Goal: Book appointment/travel/reservation

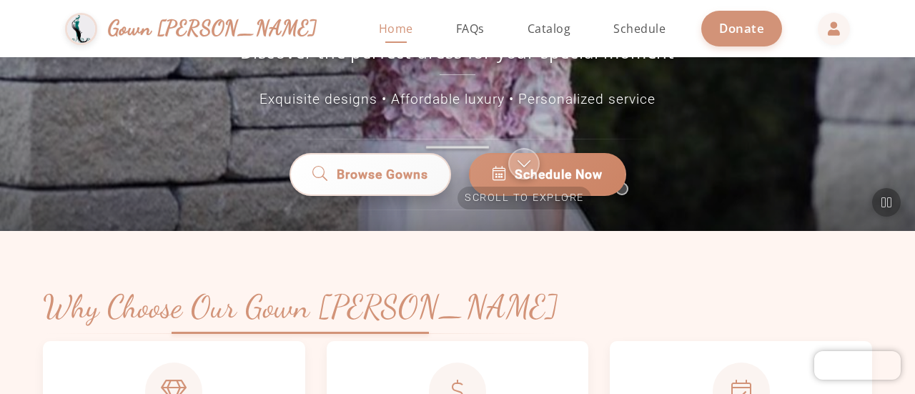
scroll to position [221, 0]
click at [506, 148] on div "Scroll to explore" at bounding box center [525, 177] width 134 height 61
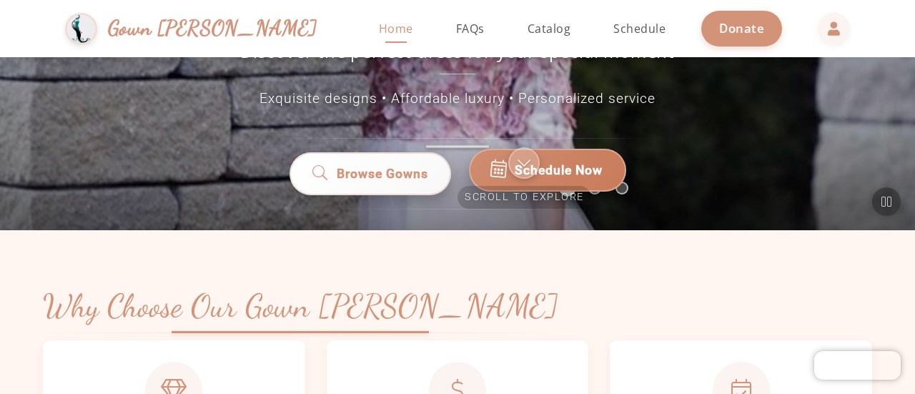
click at [505, 149] on link "Schedule Now" at bounding box center [547, 170] width 157 height 43
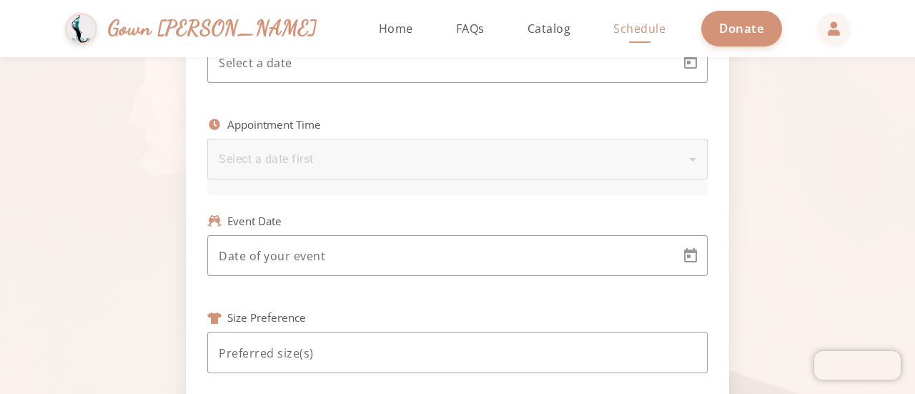
scroll to position [412, 0]
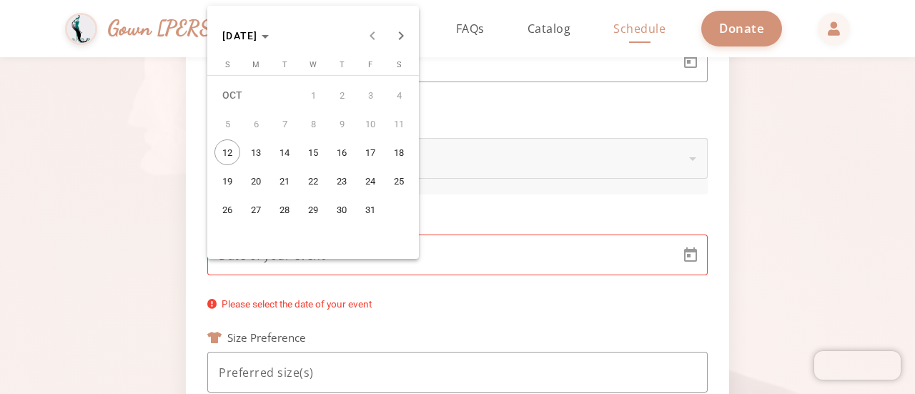
click at [451, 250] on body "Simchas Rochel & Golda Gown Gmach Home Return to homepage Catalog Browse our go…" at bounding box center [457, 197] width 915 height 394
click at [394, 42] on span "Next month" at bounding box center [401, 35] width 29 height 29
click at [258, 149] on span "12" at bounding box center [256, 152] width 26 height 26
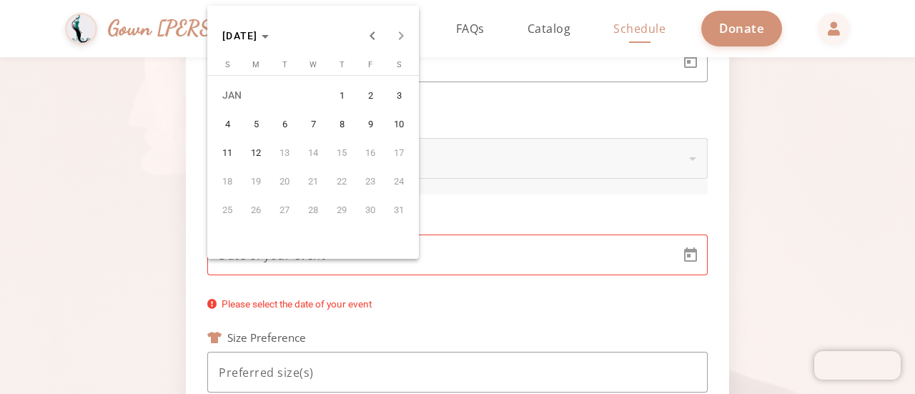
type input "1/12/2026"
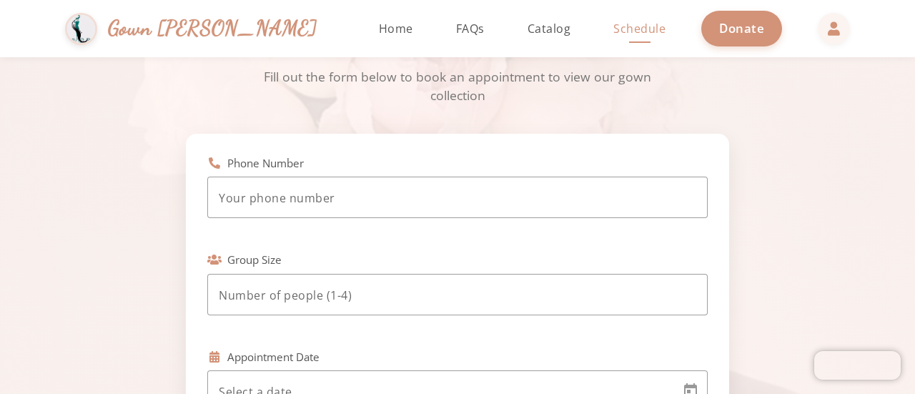
scroll to position [81, 0]
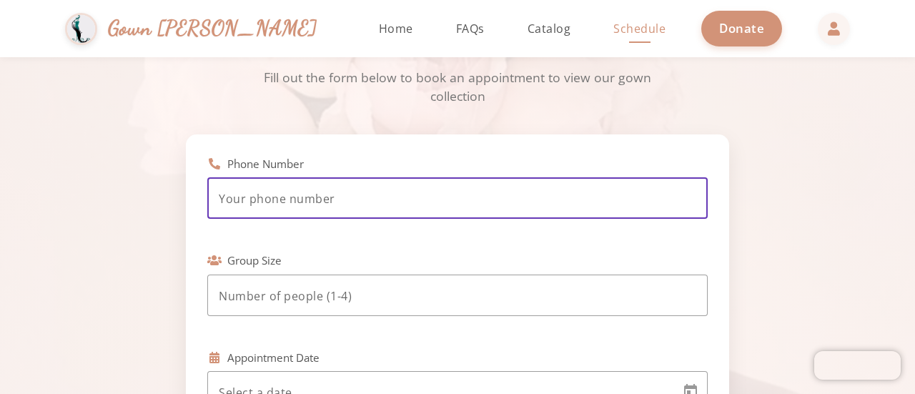
click at [241, 194] on input "tel" at bounding box center [458, 198] width 478 height 17
type input "(415) 577-1331"
click at [292, 288] on input "number" at bounding box center [458, 295] width 478 height 17
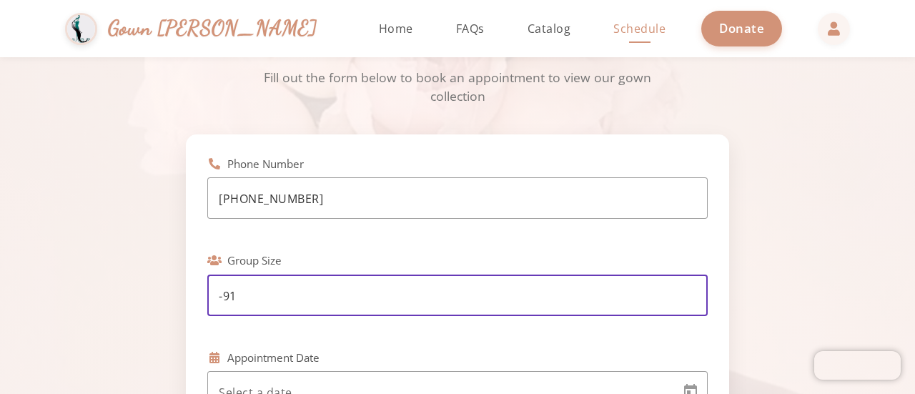
type input "-9"
type input "-2"
type input "1"
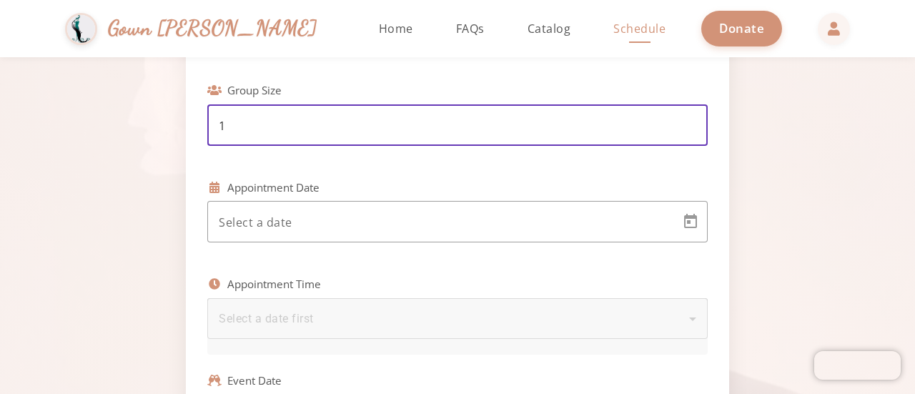
scroll to position [253, 0]
type input "1"
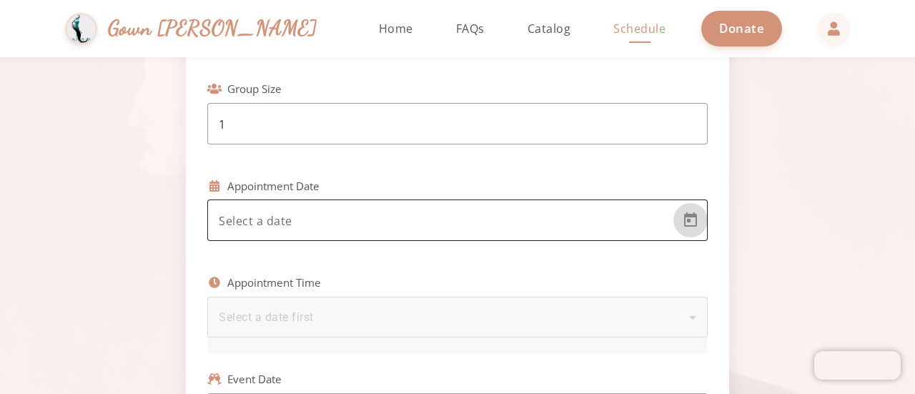
click at [682, 227] on span "Open calendar" at bounding box center [690, 220] width 34 height 34
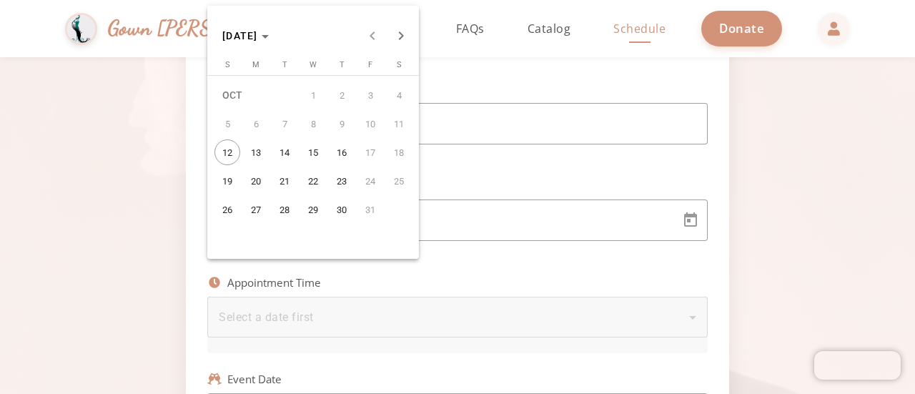
click at [222, 182] on span "19" at bounding box center [227, 181] width 26 height 26
type input "10/19/2025"
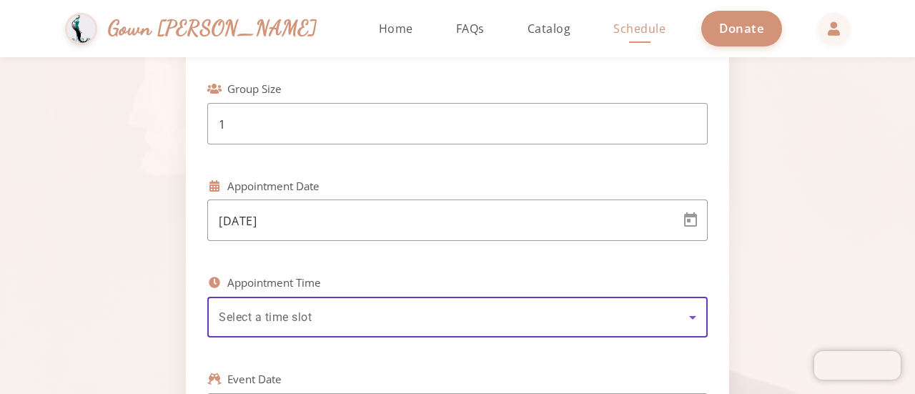
click at [220, 317] on span "Select a time slot" at bounding box center [265, 317] width 93 height 14
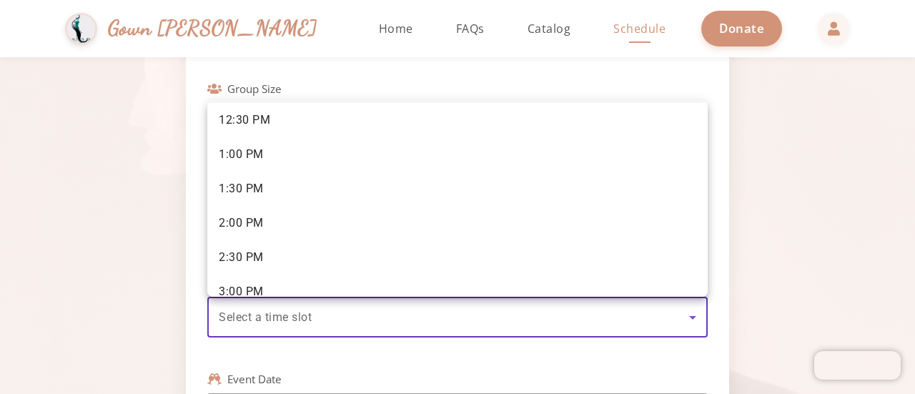
scroll to position [226, 0]
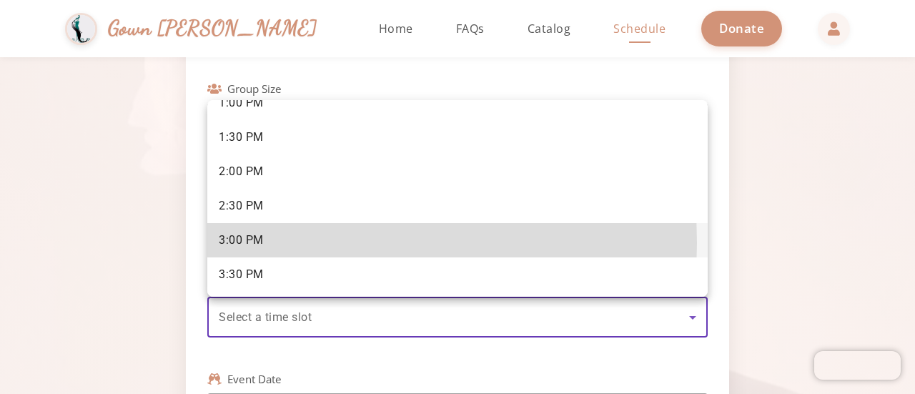
click at [258, 242] on span "3:00 PM" at bounding box center [241, 240] width 45 height 16
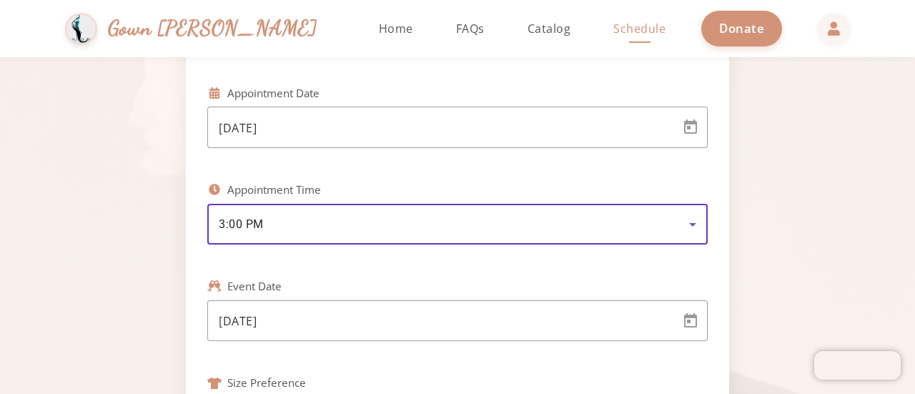
scroll to position [356, 0]
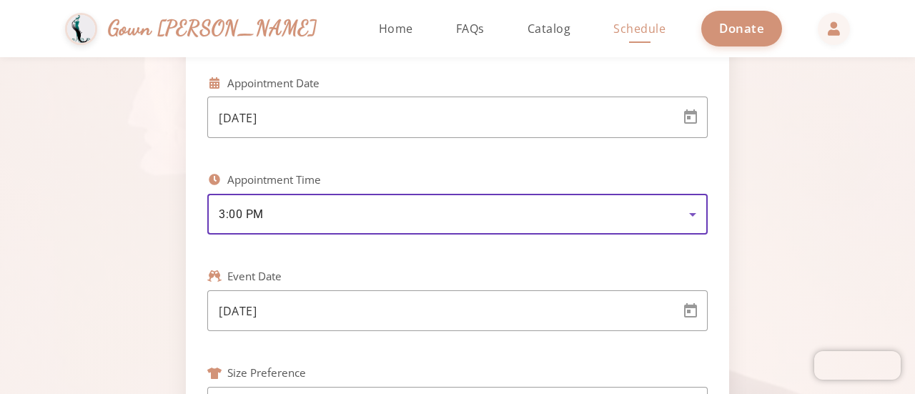
click at [238, 208] on span "3:00 PM" at bounding box center [241, 214] width 45 height 14
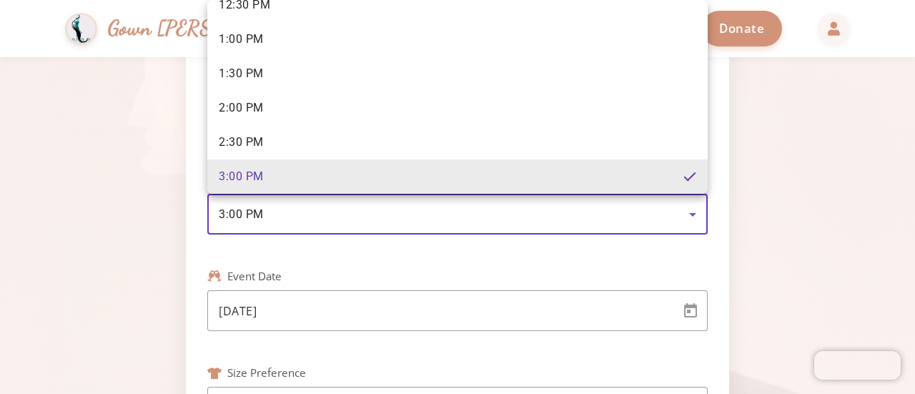
scroll to position [229, 0]
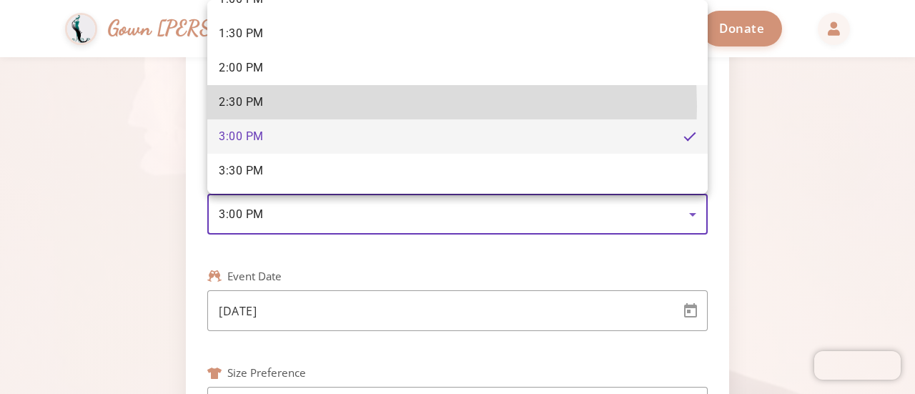
click at [249, 107] on span "2:30 PM" at bounding box center [241, 102] width 45 height 16
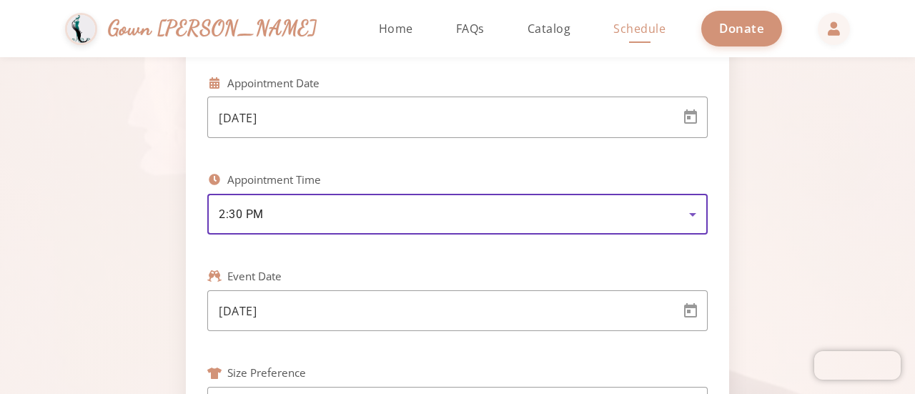
click at [235, 216] on span "2:30 PM" at bounding box center [241, 214] width 45 height 14
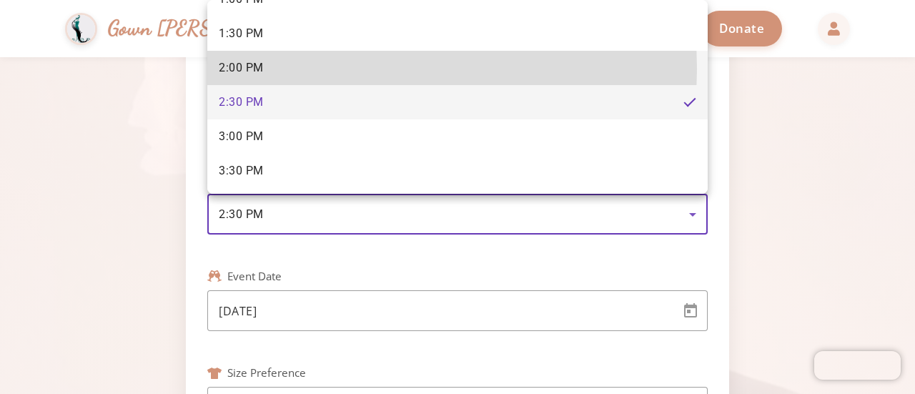
click at [257, 69] on span "2:00 PM" at bounding box center [241, 68] width 45 height 16
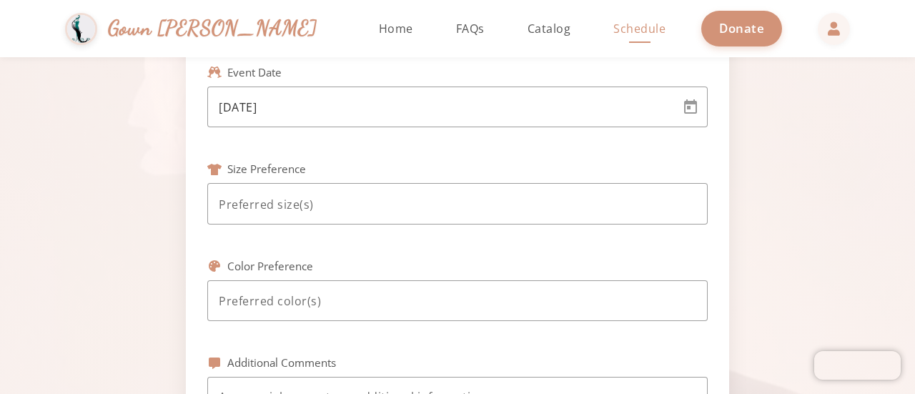
scroll to position [568, 0]
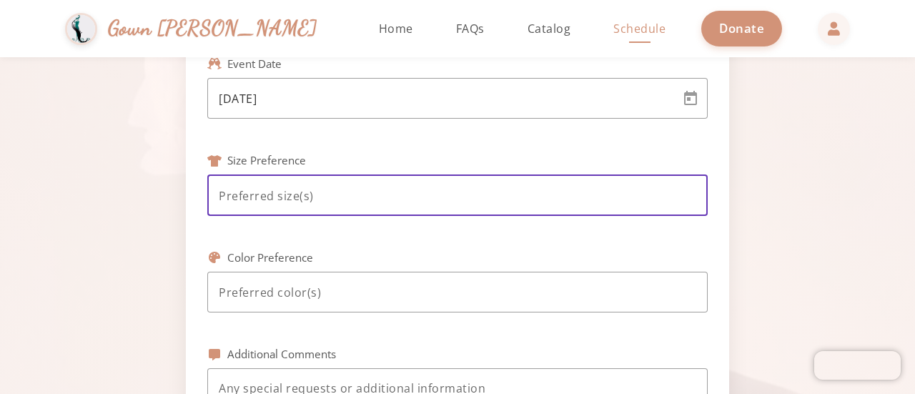
click at [239, 200] on input at bounding box center [458, 195] width 478 height 17
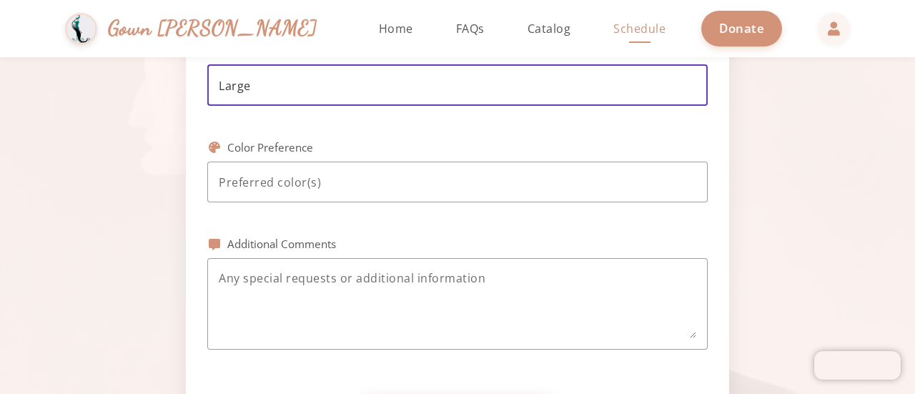
scroll to position [687, 0]
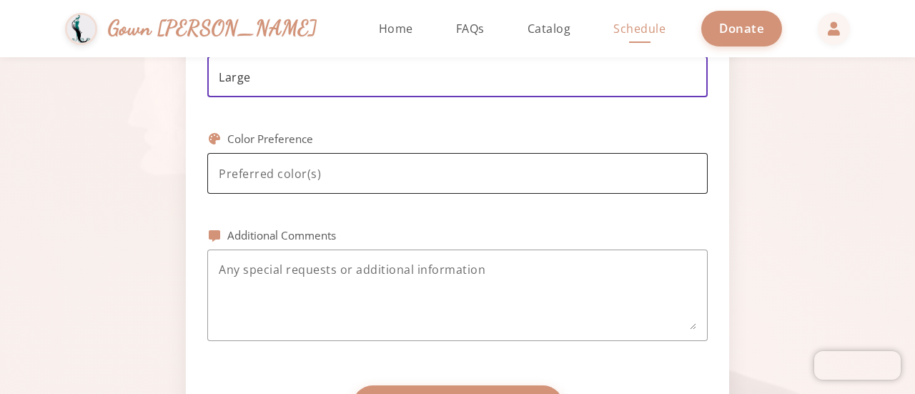
type input "Large"
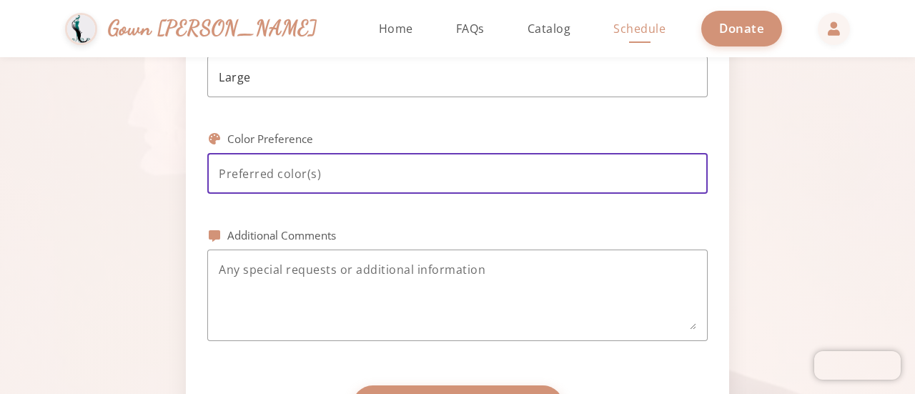
click at [260, 174] on input at bounding box center [458, 173] width 478 height 17
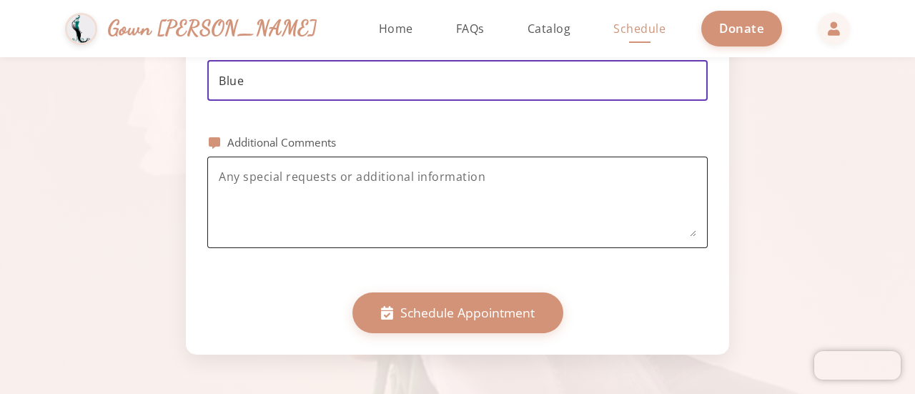
type input "Blue"
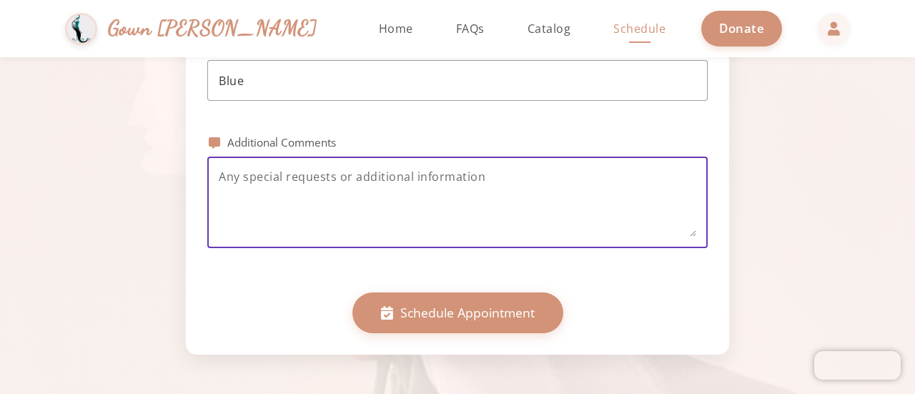
click at [270, 187] on textarea at bounding box center [458, 202] width 478 height 69
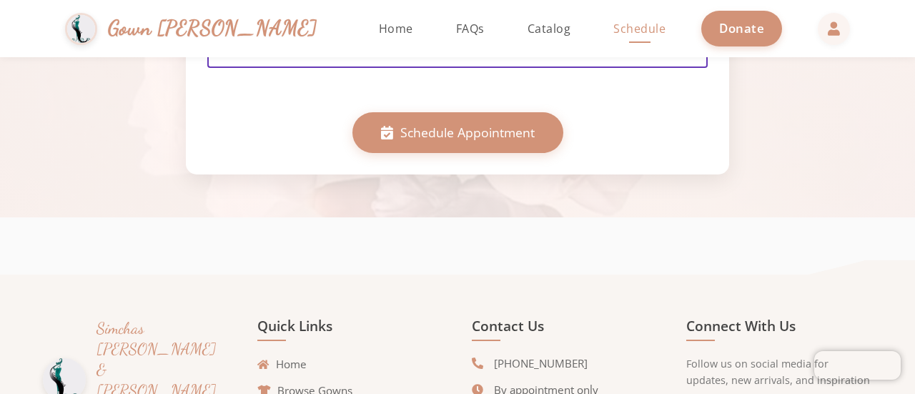
scroll to position [939, 0]
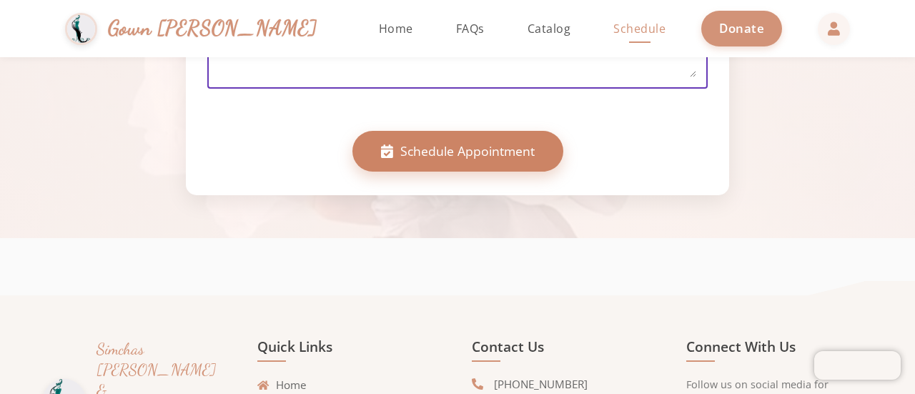
type textarea "Can you please let me know the cost of renting a gown? Thank you!"
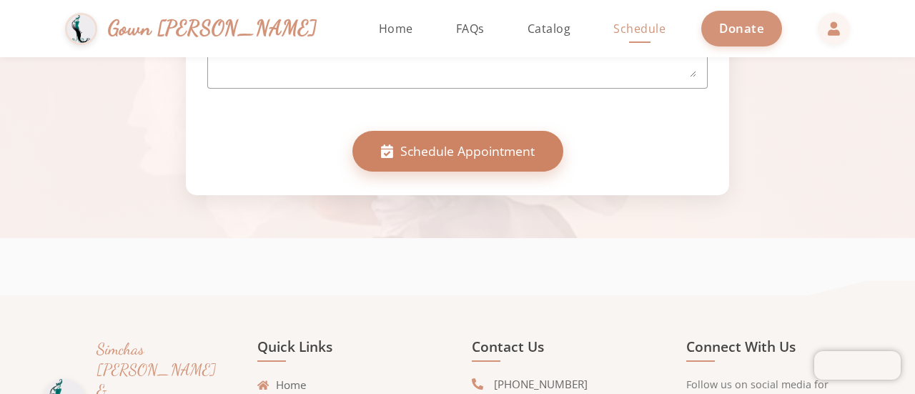
click at [395, 159] on button "Schedule Appointment" at bounding box center [457, 151] width 211 height 40
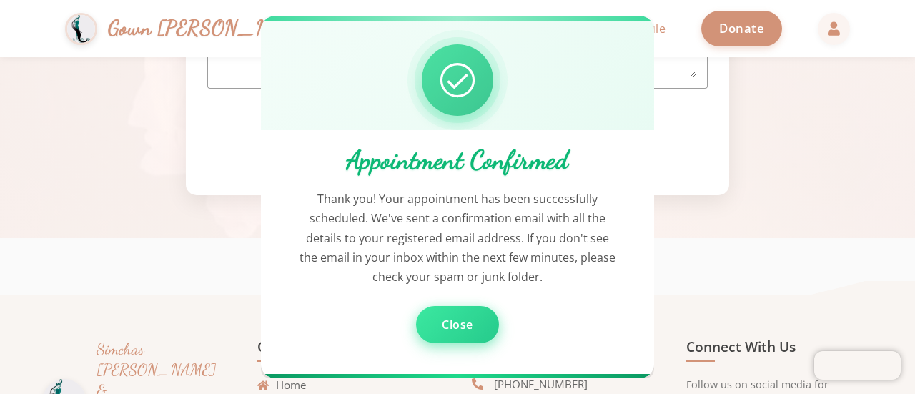
click at [435, 325] on button "Close" at bounding box center [457, 324] width 83 height 37
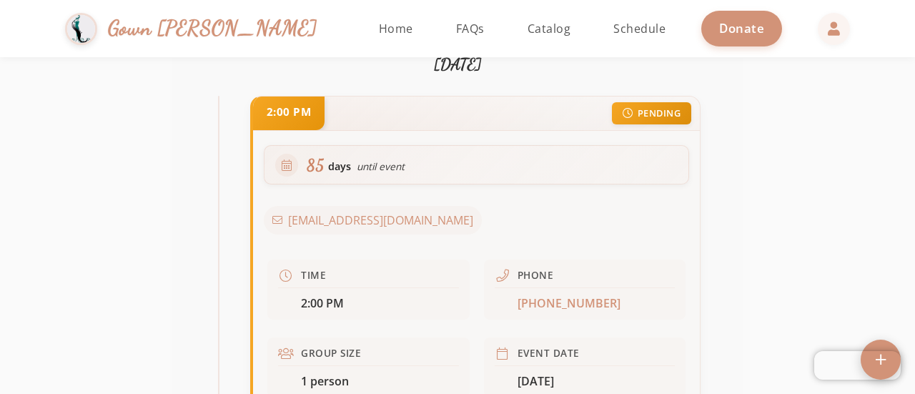
scroll to position [489, 0]
